Goal: Task Accomplishment & Management: Complete application form

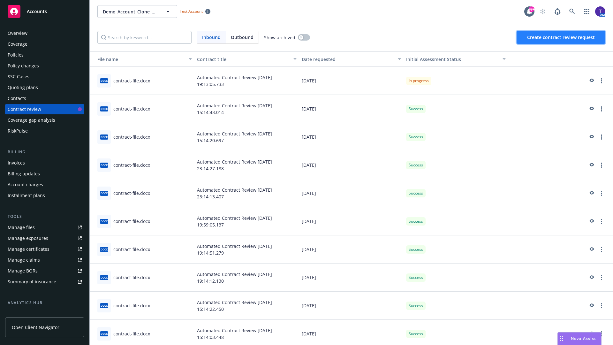
click at [561, 37] on span "Create contract review request" at bounding box center [561, 37] width 68 height 6
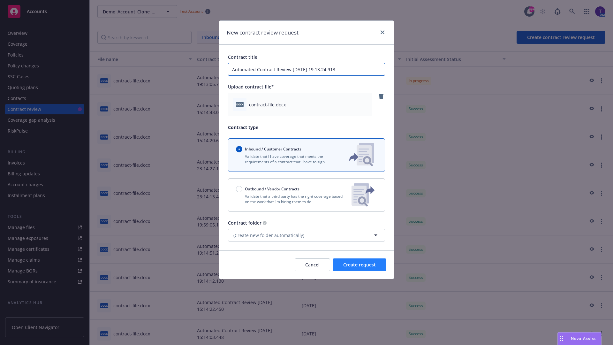
type input "Automated Contract Review [DATE] 19:13:24.913"
click at [359, 265] on span "Create request" at bounding box center [359, 264] width 33 height 6
